Goal: Information Seeking & Learning: Learn about a topic

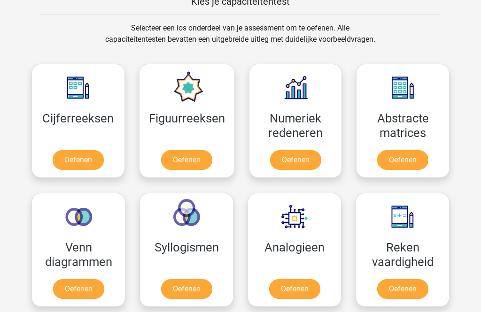
scroll to position [379, 0]
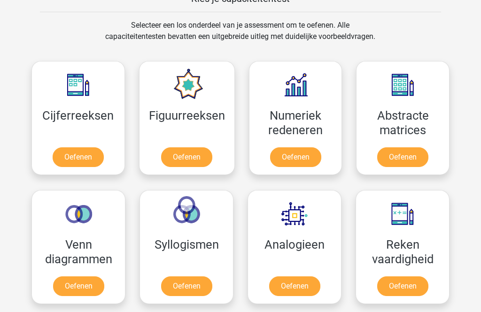
click at [91, 159] on link "Oefenen" at bounding box center [78, 157] width 51 height 20
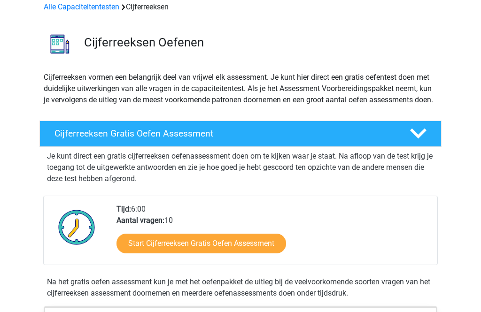
scroll to position [46, 0]
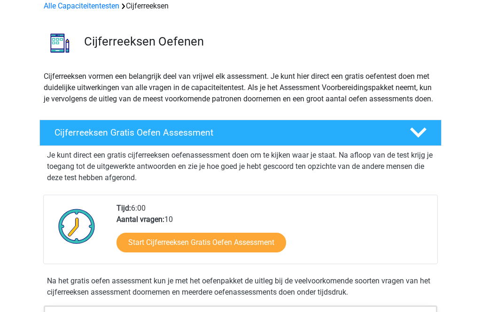
click at [231, 253] on link "Start Cijferreeksen Gratis Oefen Assessment" at bounding box center [201, 243] width 170 height 20
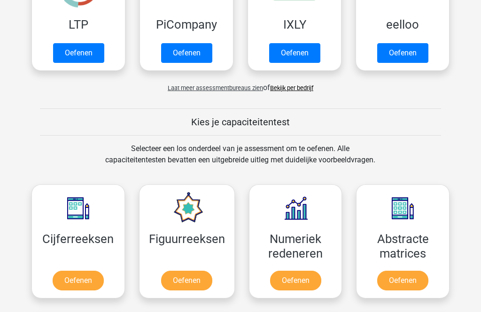
scroll to position [264, 0]
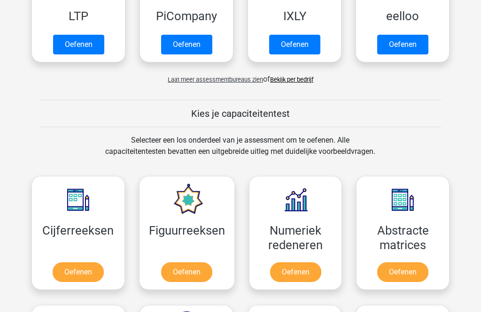
click at [85, 275] on link "Oefenen" at bounding box center [78, 273] width 51 height 20
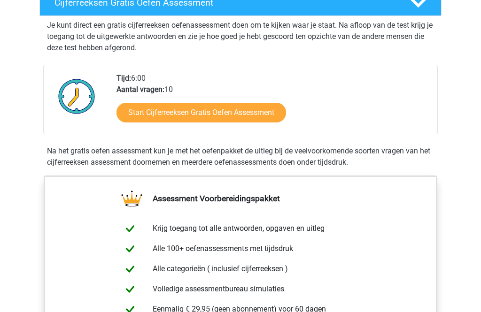
click at [243, 123] on link "Start Cijferreeksen Gratis Oefen Assessment" at bounding box center [201, 113] width 170 height 20
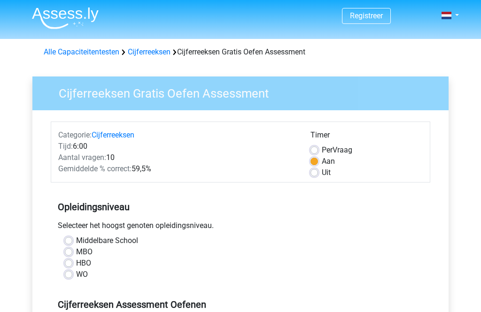
scroll to position [27, 0]
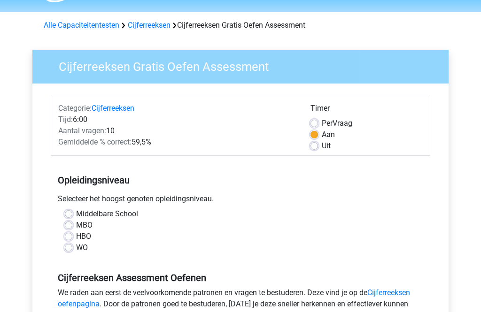
click at [76, 233] on label "HBO" at bounding box center [83, 236] width 15 height 11
click at [71, 233] on input "HBO" at bounding box center [69, 235] width 8 height 9
radio input "true"
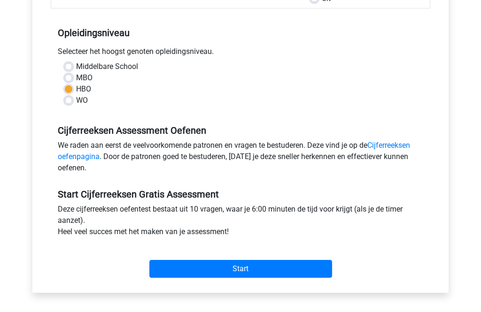
scroll to position [175, 0]
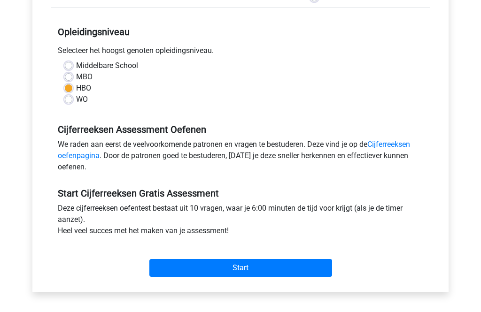
click at [280, 277] on input "Start" at bounding box center [240, 269] width 183 height 18
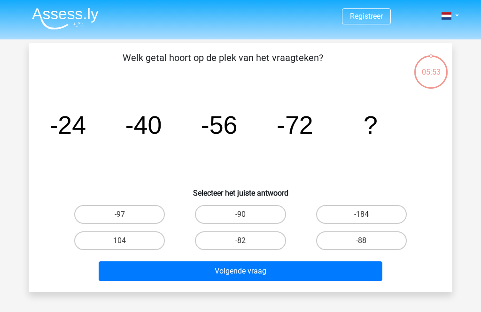
click at [371, 241] on label "-88" at bounding box center [361, 241] width 91 height 19
click at [367, 241] on input "-88" at bounding box center [364, 244] width 6 height 6
radio input "true"
click at [333, 276] on button "Volgende vraag" at bounding box center [241, 272] width 284 height 20
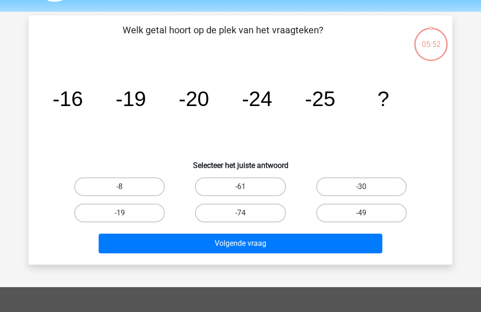
scroll to position [43, 0]
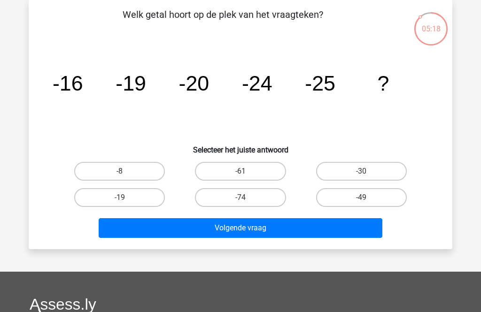
click at [366, 172] on input "-30" at bounding box center [364, 174] width 6 height 6
radio input "true"
click at [312, 227] on button "Volgende vraag" at bounding box center [241, 228] width 284 height 20
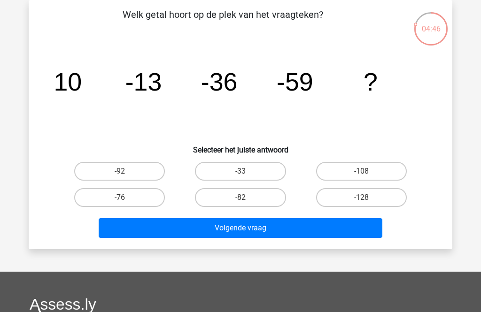
click at [256, 201] on label "-82" at bounding box center [240, 197] width 91 height 19
click at [247, 201] on input "-82" at bounding box center [243, 201] width 6 height 6
radio input "true"
click at [301, 230] on button "Volgende vraag" at bounding box center [241, 228] width 284 height 20
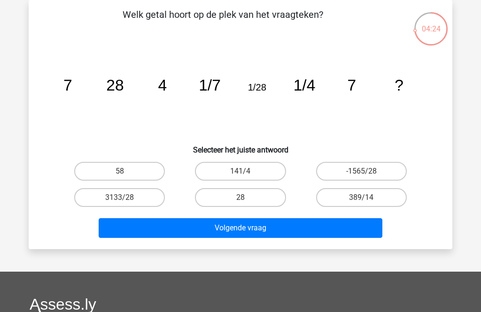
click at [132, 175] on label "58" at bounding box center [119, 171] width 91 height 19
click at [126, 175] on input "58" at bounding box center [123, 174] width 6 height 6
radio input "true"
click at [254, 231] on button "Volgende vraag" at bounding box center [241, 228] width 284 height 20
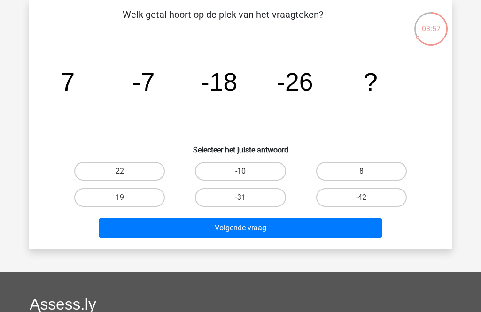
click at [364, 200] on input "-42" at bounding box center [364, 201] width 6 height 6
radio input "true"
click at [358, 229] on button "Volgende vraag" at bounding box center [241, 228] width 284 height 20
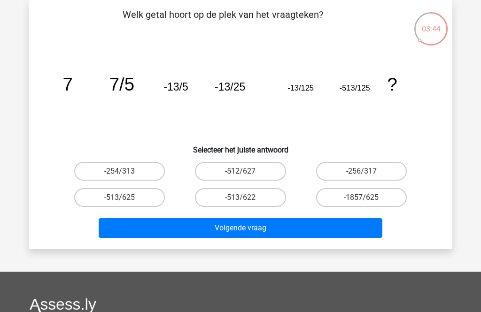
click at [134, 201] on label "-513/625" at bounding box center [119, 197] width 91 height 19
click at [126, 201] on input "-513/625" at bounding box center [123, 201] width 6 height 6
radio input "true"
click at [184, 226] on button "Volgende vraag" at bounding box center [241, 228] width 284 height 20
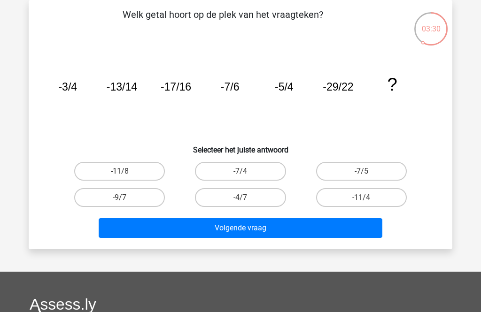
click at [135, 198] on label "-9/7" at bounding box center [119, 197] width 91 height 19
click at [126, 198] on input "-9/7" at bounding box center [123, 201] width 6 height 6
radio input "true"
click at [200, 234] on button "Volgende vraag" at bounding box center [241, 228] width 284 height 20
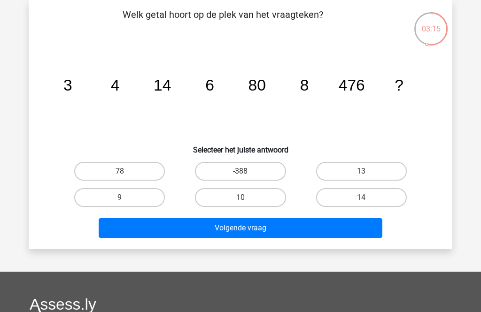
click at [257, 193] on label "10" at bounding box center [240, 197] width 91 height 19
click at [247, 198] on input "10" at bounding box center [243, 201] width 6 height 6
radio input "true"
click at [289, 227] on button "Volgende vraag" at bounding box center [241, 228] width 284 height 20
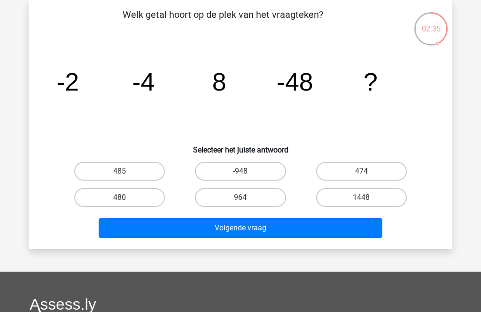
click at [147, 194] on label "480" at bounding box center [119, 197] width 91 height 19
click at [126, 198] on input "480" at bounding box center [123, 201] width 6 height 6
radio input "true"
click at [239, 226] on button "Volgende vraag" at bounding box center [241, 228] width 284 height 20
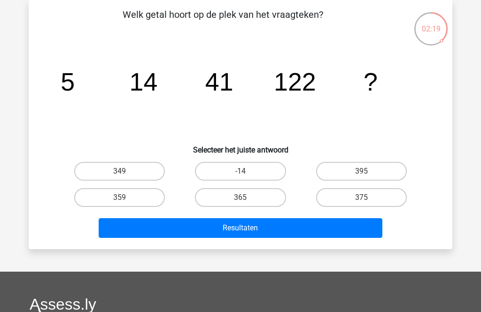
click at [255, 195] on label "365" at bounding box center [240, 197] width 91 height 19
click at [247, 198] on input "365" at bounding box center [243, 201] width 6 height 6
radio input "true"
click at [280, 226] on button "Resultaten" at bounding box center [241, 228] width 284 height 20
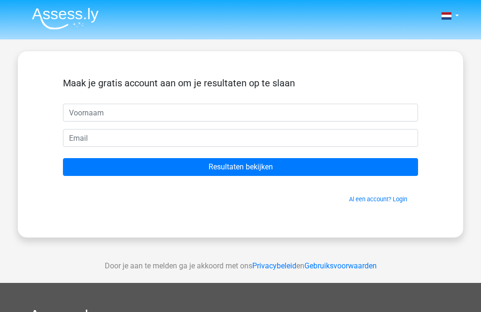
click at [255, 113] on input "text" at bounding box center [240, 113] width 355 height 18
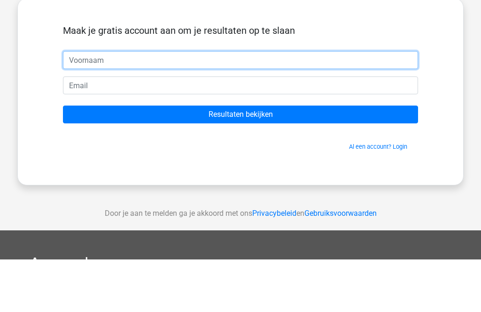
type input "[PERSON_NAME]"
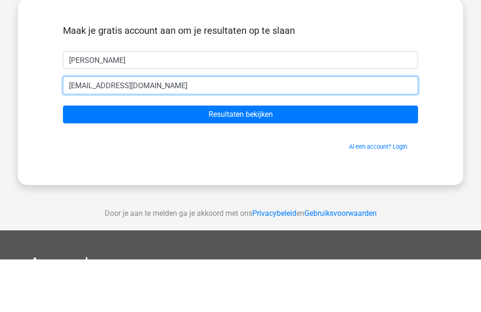
type input "[EMAIL_ADDRESS][DOMAIN_NAME]"
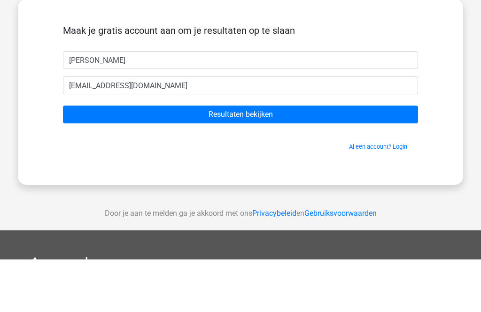
click at [274, 158] on input "Resultaten bekijken" at bounding box center [240, 167] width 355 height 18
click at [290, 158] on input "Resultaten bekijken" at bounding box center [240, 167] width 355 height 18
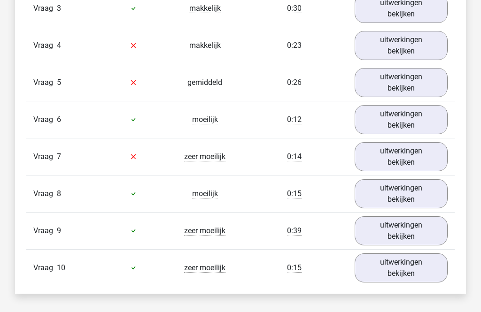
scroll to position [892, 0]
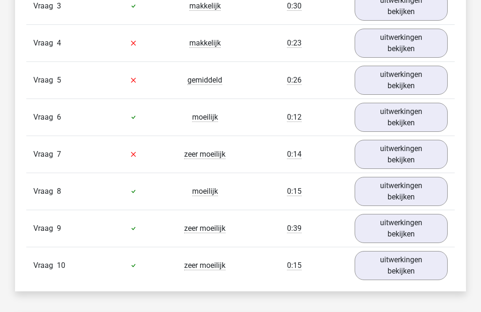
click at [409, 268] on link "uitwerkingen bekijken" at bounding box center [401, 265] width 93 height 29
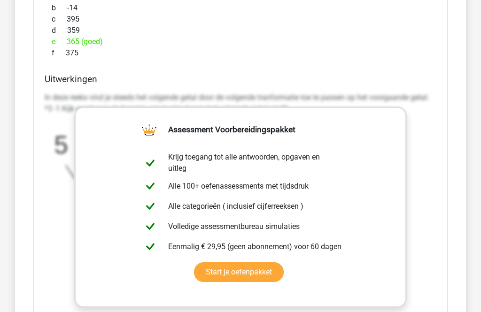
scroll to position [1322, 0]
click at [441, 273] on div "Welk getal hoort op de plek van het vraagteken? image/svg+xml 5 14 41 122 ? a 3…" at bounding box center [240, 139] width 414 height 549
click at [430, 131] on div "In deze reeks vind je steeds het volgende getal door de volgende tranformatie t…" at bounding box center [241, 177] width 392 height 178
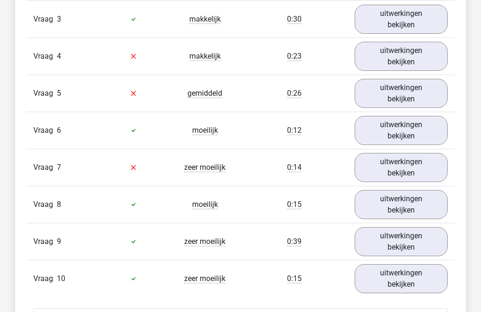
scroll to position [800, 0]
